Goal: Information Seeking & Learning: Learn about a topic

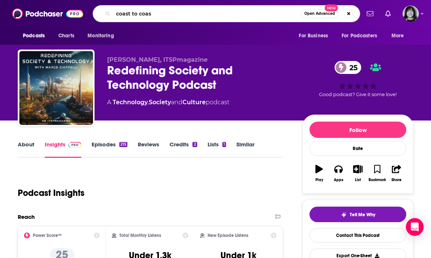
type input "coast to coast"
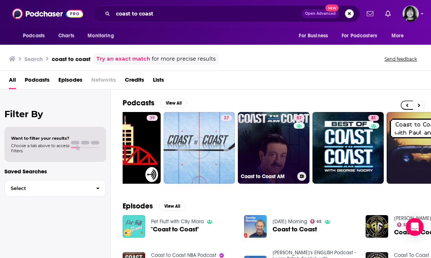
scroll to position [0, 43]
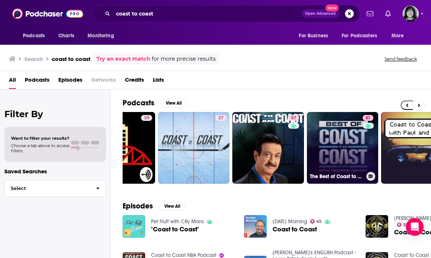
click at [342, 139] on link "81 The Best of Coast to Coast AM" at bounding box center [343, 148] width 72 height 72
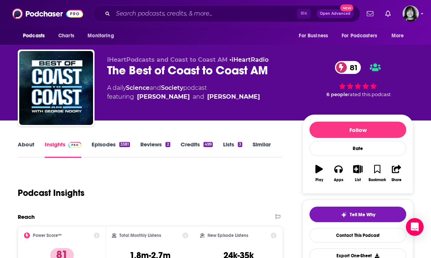
click at [25, 143] on link "About" at bounding box center [26, 149] width 17 height 17
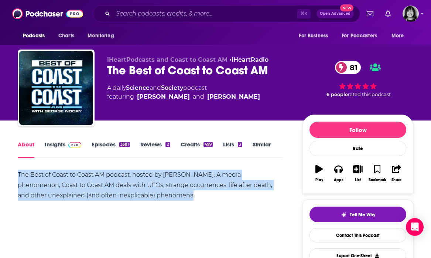
drag, startPoint x: 164, startPoint y: 195, endPoint x: 14, endPoint y: 174, distance: 151.2
copy div "The Best of Coast to Coast AM podcast, hosted by [PERSON_NAME]. A media phenome…"
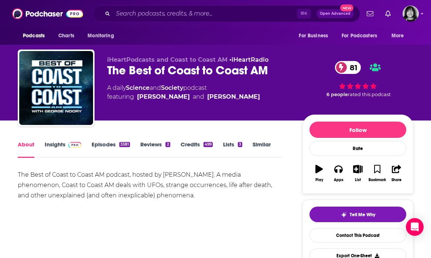
click at [56, 142] on link "Insights" at bounding box center [63, 149] width 37 height 17
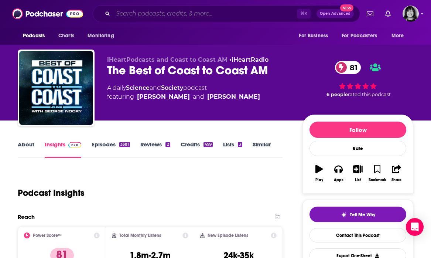
click at [192, 18] on input "Search podcasts, credits, & more..." at bounding box center [205, 14] width 184 height 12
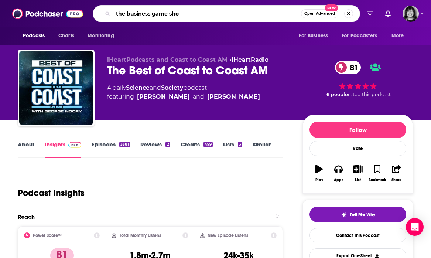
type input "the business game show"
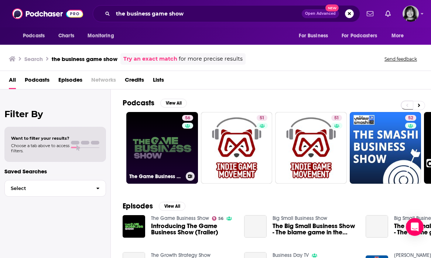
click at [136, 143] on link "56 The Game Business Show" at bounding box center [162, 148] width 72 height 72
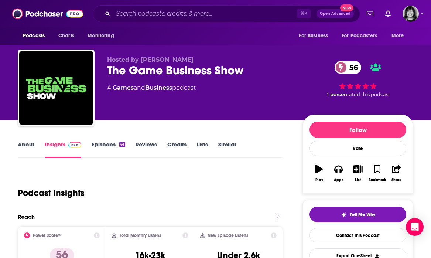
click at [25, 148] on link "About" at bounding box center [26, 149] width 17 height 17
click at [177, 18] on input "Search podcasts, credits, & more..." at bounding box center [205, 14] width 184 height 12
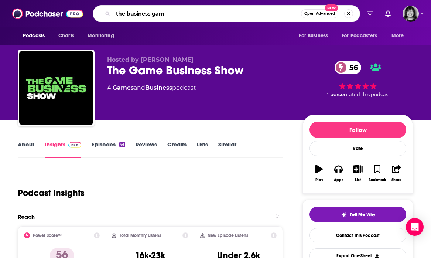
type input "the business game"
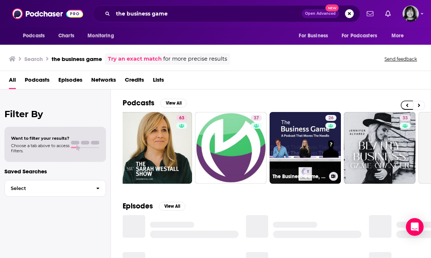
scroll to position [0, 229]
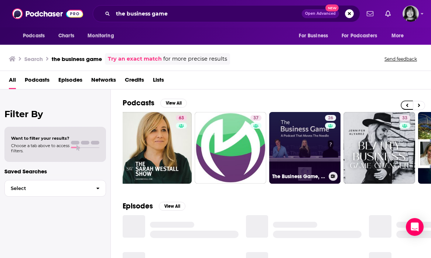
click at [299, 144] on link "26 The Business Game, A Podcast That Moves The Needle" at bounding box center [305, 148] width 72 height 72
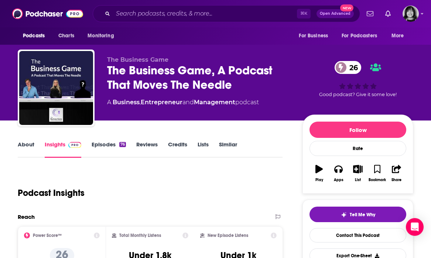
click at [23, 146] on link "About" at bounding box center [26, 149] width 17 height 17
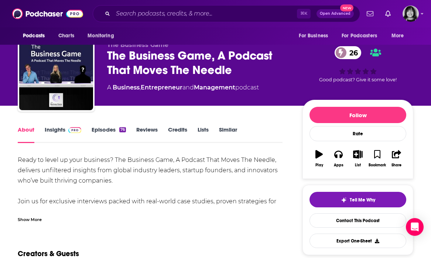
scroll to position [18, 0]
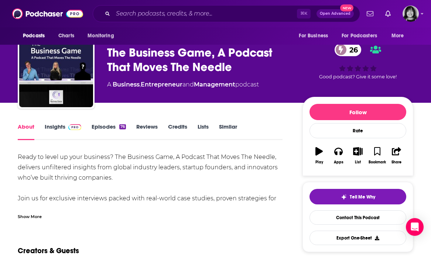
click at [34, 218] on div "Show More" at bounding box center [30, 215] width 24 height 7
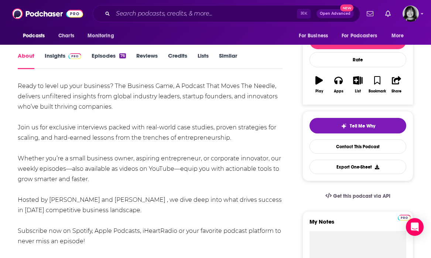
scroll to position [81, 0]
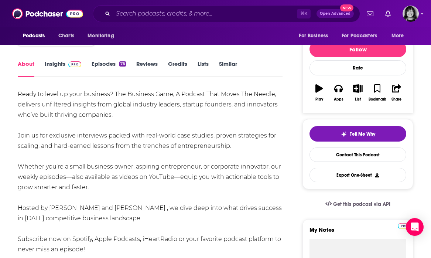
drag, startPoint x: 54, startPoint y: 172, endPoint x: 14, endPoint y: 95, distance: 87.1
copy div "Ready to level up your business? The Business Game, A Podcast That Moves The Ne…"
click at [57, 62] on link "Insights" at bounding box center [63, 68] width 37 height 17
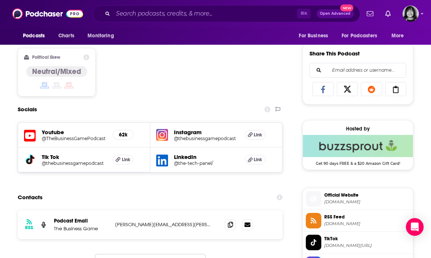
scroll to position [440, 0]
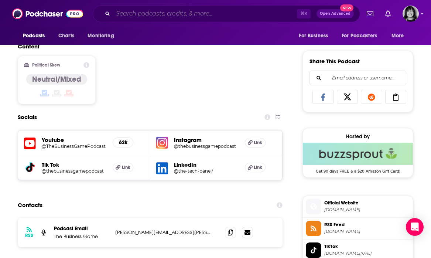
click at [173, 13] on input "Search podcasts, credits, & more..." at bounding box center [205, 14] width 184 height 12
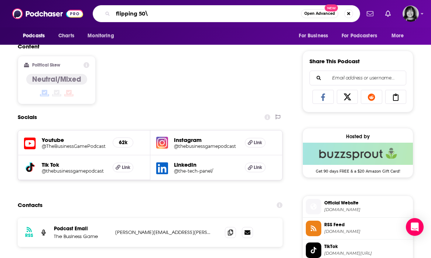
type input "flipping 50"
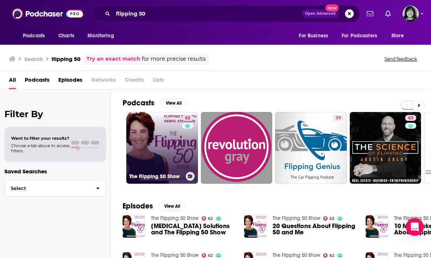
click at [174, 142] on link "62 The Flipping 50 Show" at bounding box center [162, 148] width 72 height 72
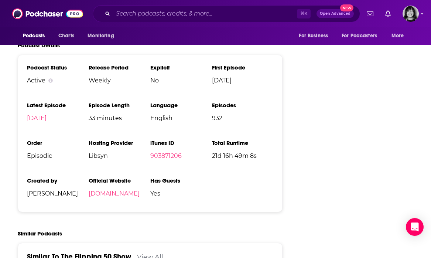
scroll to position [1079, 0]
